Goal: Information Seeking & Learning: Find specific fact

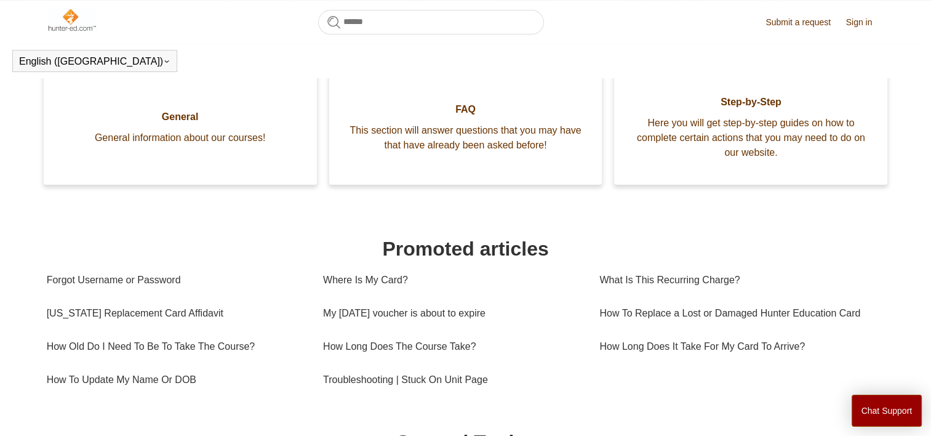
scroll to position [260, 0]
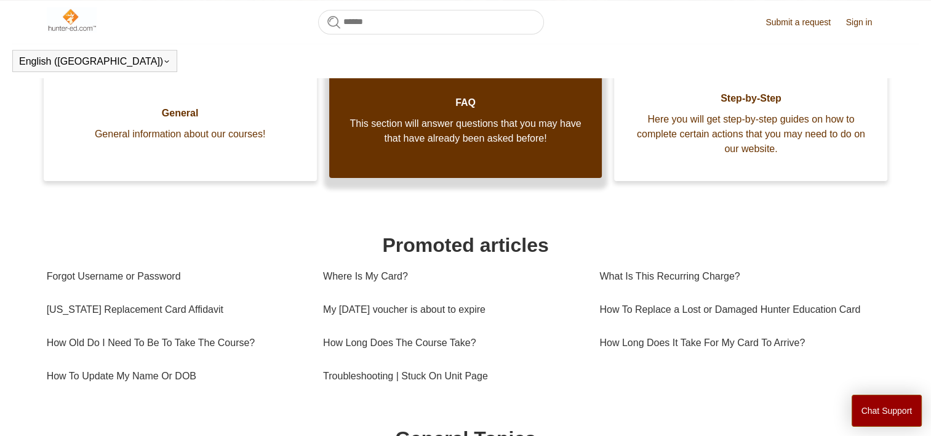
click at [414, 143] on span "This section will answer questions that you may have that have already been ask…" at bounding box center [466, 131] width 236 height 30
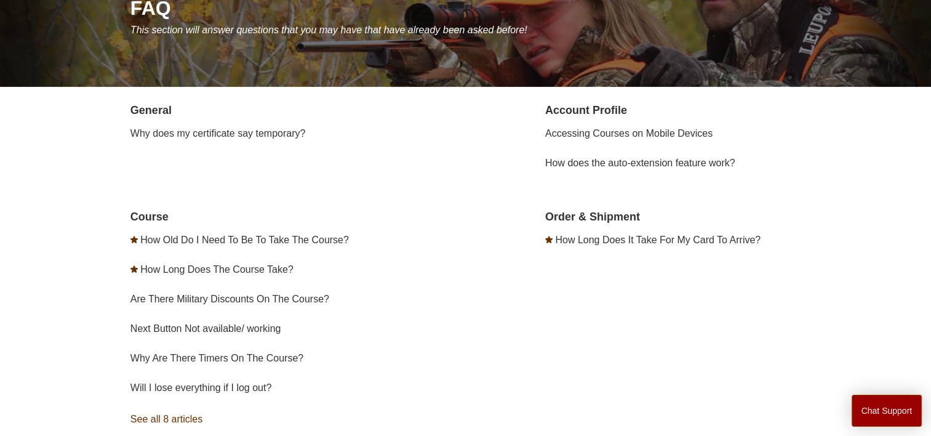
scroll to position [171, 0]
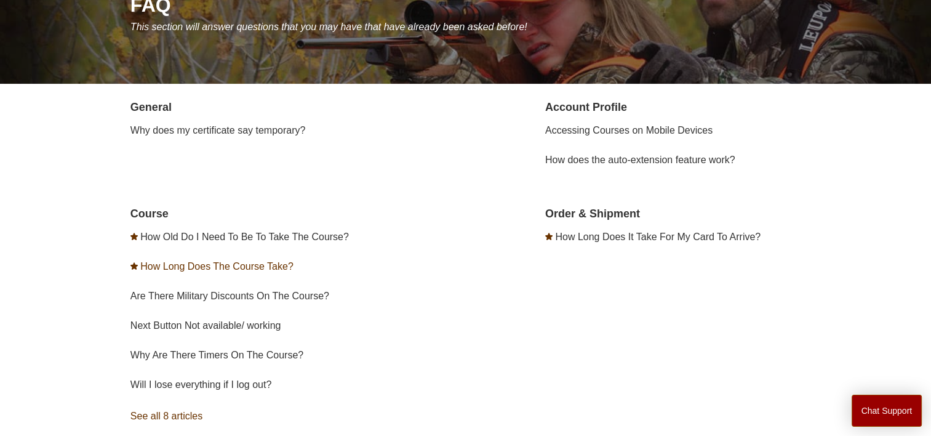
click at [225, 266] on link "How Long Does The Course Take?" at bounding box center [216, 266] width 153 height 10
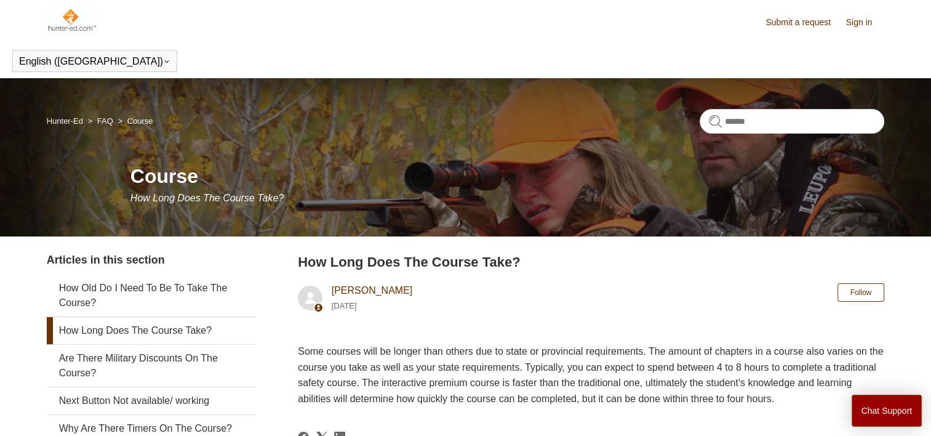
click at [66, 20] on img at bounding box center [72, 19] width 50 height 25
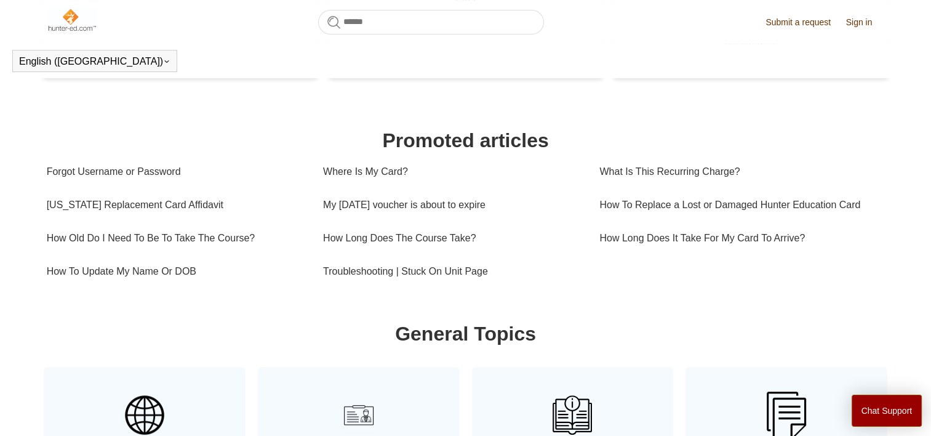
scroll to position [354, 0]
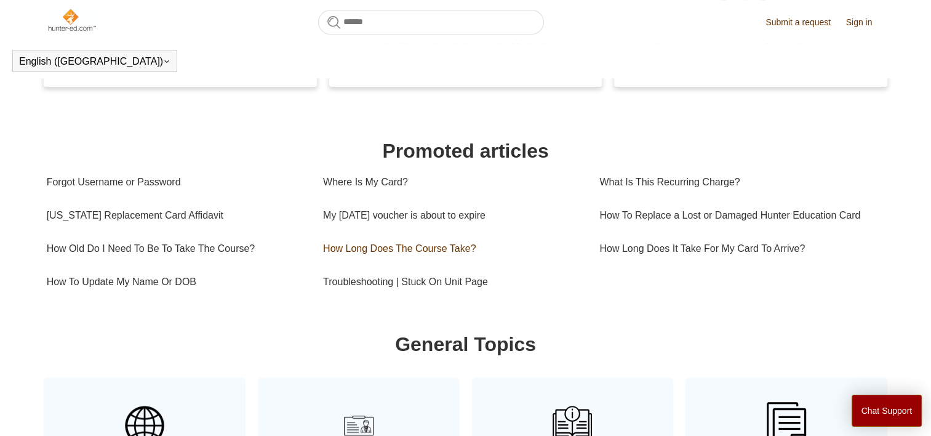
click at [427, 263] on link "How Long Does The Course Take?" at bounding box center [452, 248] width 258 height 33
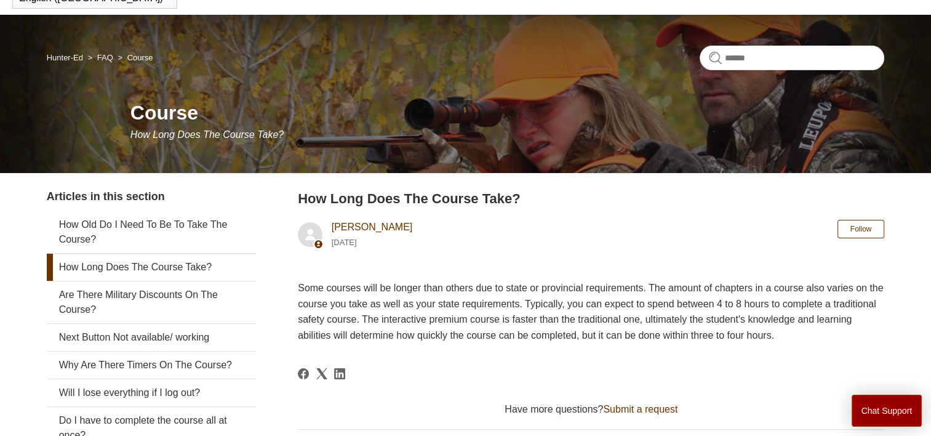
scroll to position [64, 0]
